Goal: Task Accomplishment & Management: Complete application form

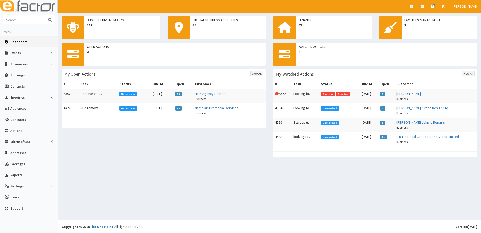
click at [21, 21] on input "text" at bounding box center [24, 19] width 42 height 9
type input "kirsty"
click at [45, 15] on button "submit" at bounding box center [50, 19] width 10 height 9
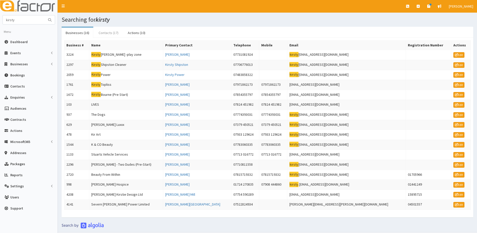
click at [103, 34] on link "Contacts (17)" at bounding box center [109, 32] width 28 height 11
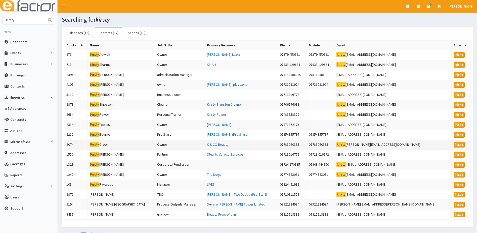
click at [69, 143] on td "2074" at bounding box center [75, 144] width 23 height 10
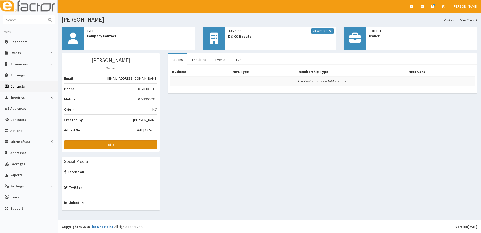
click at [123, 146] on link "Edit" at bounding box center [110, 144] width 93 height 9
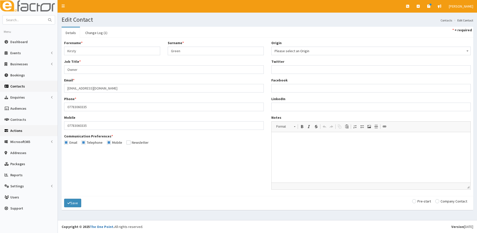
click at [15, 131] on span "Actions" at bounding box center [16, 130] width 12 height 5
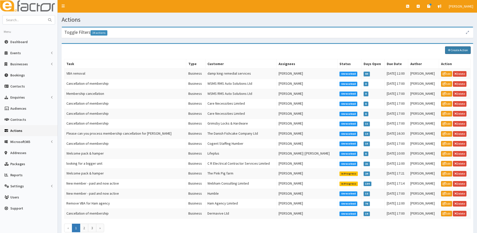
click at [453, 50] on link "Create Action" at bounding box center [458, 50] width 26 height 8
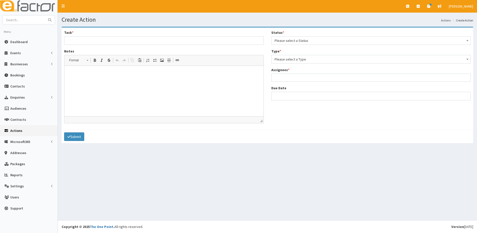
select select
click at [295, 59] on span "Please select a Type" at bounding box center [371, 59] width 193 height 7
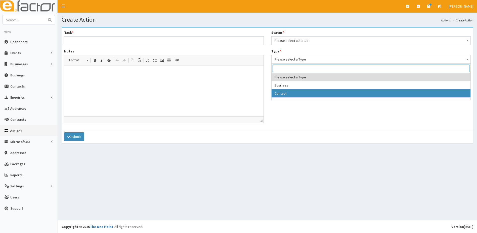
select select "contact"
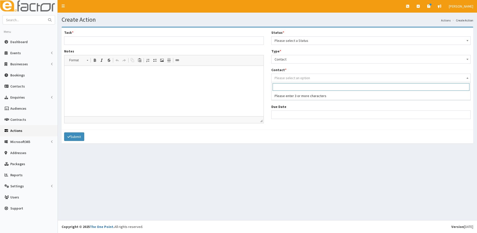
click at [285, 79] on span "Please select an option" at bounding box center [292, 77] width 35 height 5
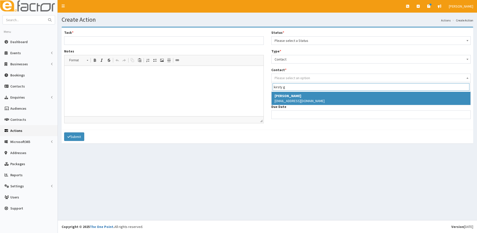
type input "kirsty g"
select select "2074"
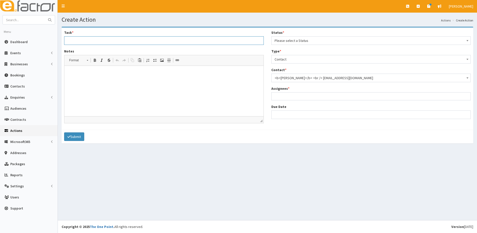
click at [85, 41] on input "Task *" at bounding box center [164, 40] width 200 height 9
type input "Looking for funding - [PERSON_NAME]"
click at [86, 71] on p at bounding box center [163, 73] width 189 height 5
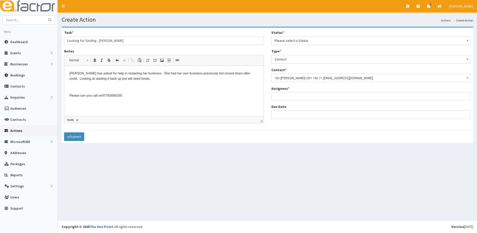
click at [134, 79] on p "Kirsty has asked for help in restarting her business. She had her own business …" at bounding box center [163, 76] width 189 height 11
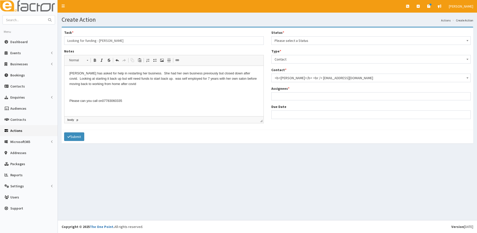
drag, startPoint x: 74, startPoint y: 92, endPoint x: 83, endPoint y: 92, distance: 9.1
click at [74, 92] on p at bounding box center [163, 92] width 189 height 5
click at [283, 96] on ul at bounding box center [371, 95] width 199 height 6
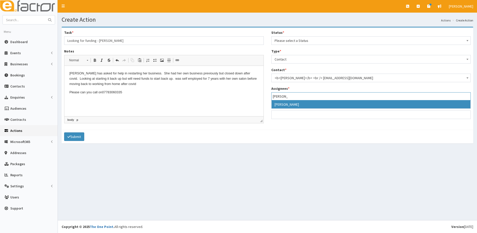
type input "julie"
select select "16"
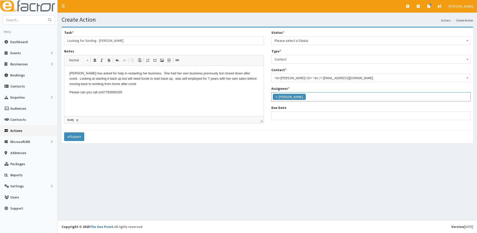
click at [314, 100] on ul "× Julie Sweeney" at bounding box center [371, 95] width 199 height 7
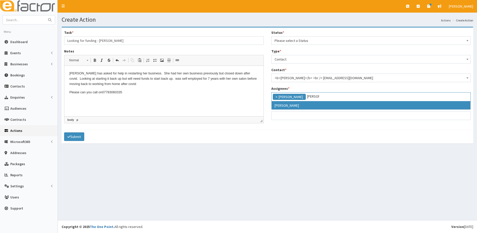
type input "Paul"
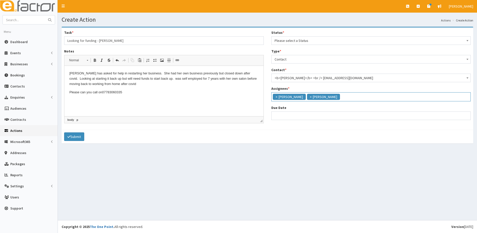
click at [353, 97] on ul "× Julie Sweeney × Paul Slade" at bounding box center [371, 95] width 199 height 7
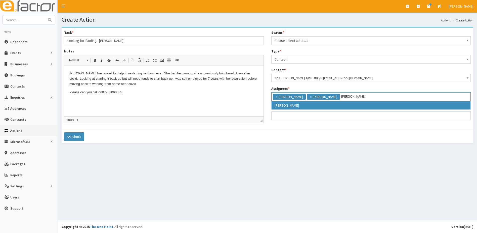
type input "catherine"
select select "10"
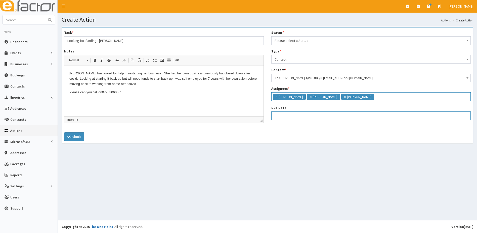
click at [282, 113] on input "Due Date" at bounding box center [372, 115] width 200 height 9
select select "12"
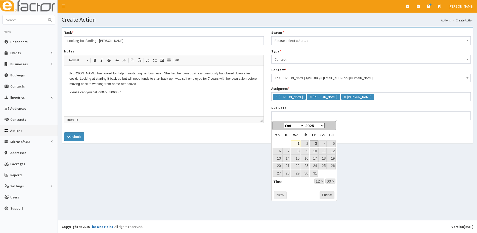
click at [315, 144] on link "3" at bounding box center [314, 143] width 8 height 7
type input "03-10-2025 12:00"
select select "12"
click at [321, 180] on select "00 01 02 03 04 05 06 07 08 09 10 11 12 13 14 15 16 17 18 19 20 21 22 23" at bounding box center [320, 180] width 10 height 5
click at [290, 150] on link "7" at bounding box center [287, 150] width 8 height 7
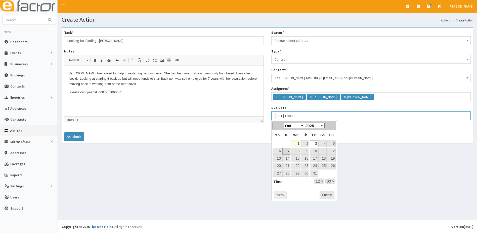
type input "[DATE] 12:00"
select select "12"
click at [325, 195] on button "Done" at bounding box center [327, 195] width 15 height 8
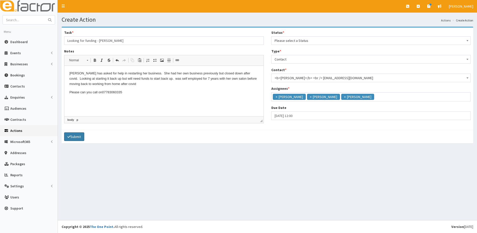
click at [78, 137] on button "Submit" at bounding box center [74, 136] width 20 height 9
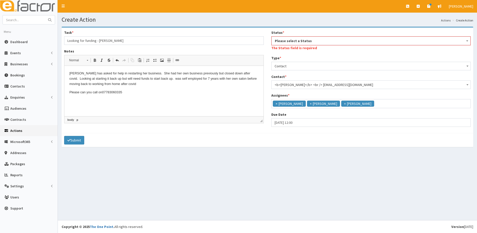
click at [288, 42] on span "Please select a Status" at bounding box center [371, 40] width 193 height 7
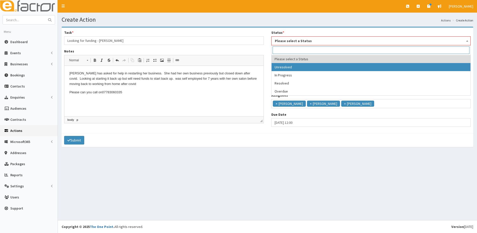
select select "1"
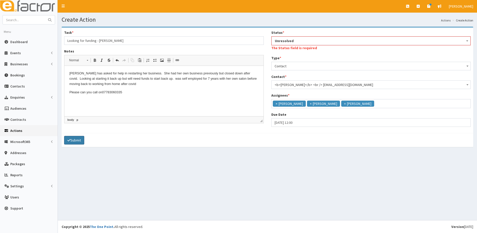
click at [78, 139] on button "Submit" at bounding box center [74, 140] width 20 height 9
